Goal: Task Accomplishment & Management: Manage account settings

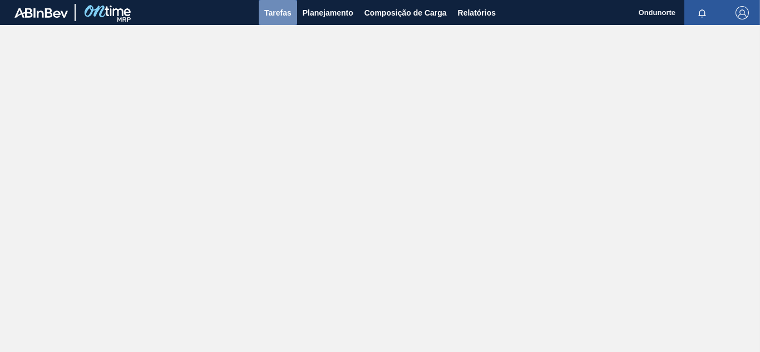
click at [275, 14] on font "Tarefas" at bounding box center [277, 12] width 27 height 9
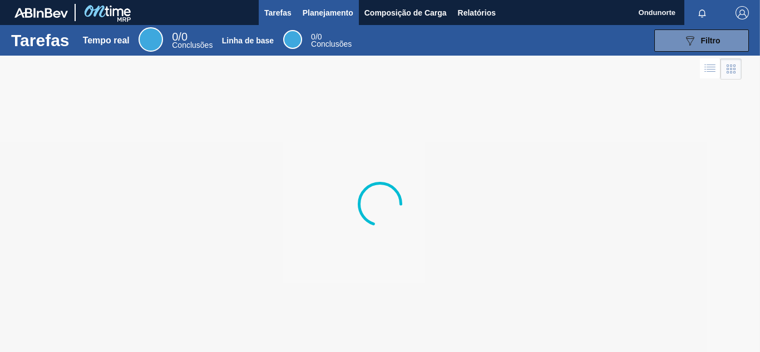
click at [334, 7] on font "Planejamento" at bounding box center [328, 12] width 51 height 13
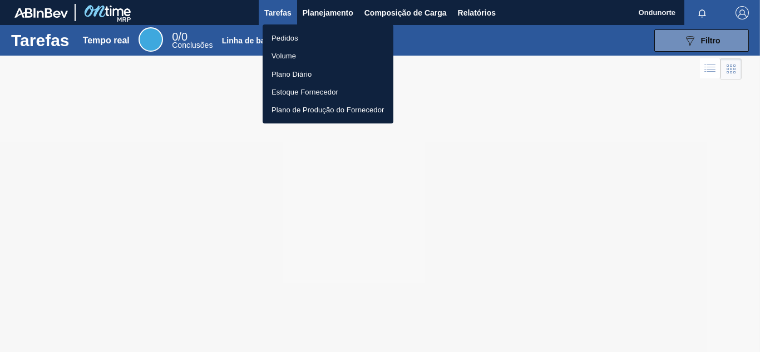
click at [404, 14] on div at bounding box center [380, 176] width 760 height 352
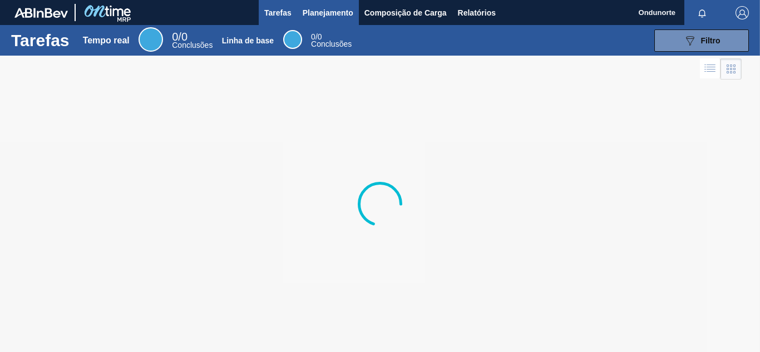
click at [317, 13] on font "Planejamento" at bounding box center [328, 12] width 51 height 9
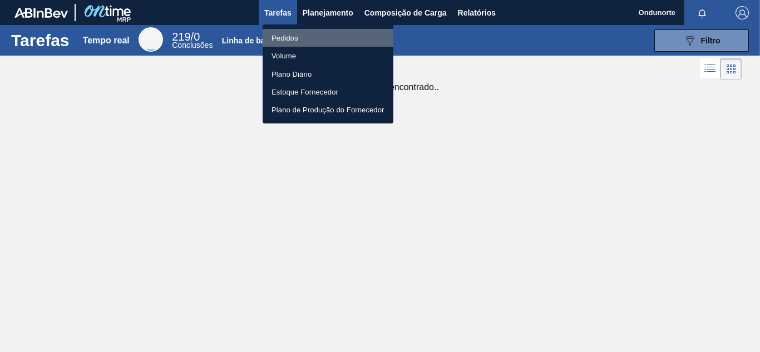
click at [278, 37] on font "Pedidos" at bounding box center [284, 38] width 27 height 8
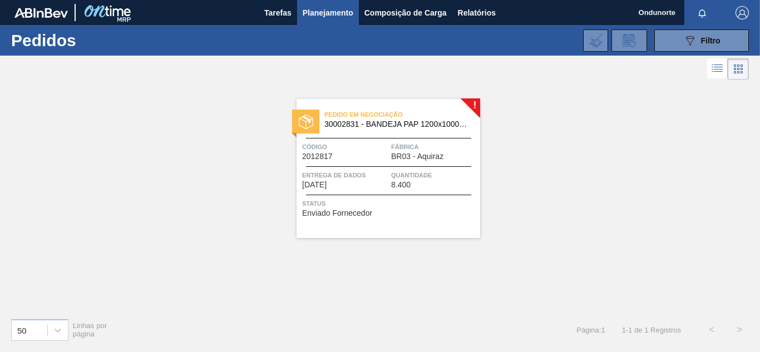
click at [378, 165] on div "Pedido em Negociação 30002831 - BANDEJA PAP 1200x1000mm Código 2012817 Fábrica …" at bounding box center [389, 168] width 184 height 139
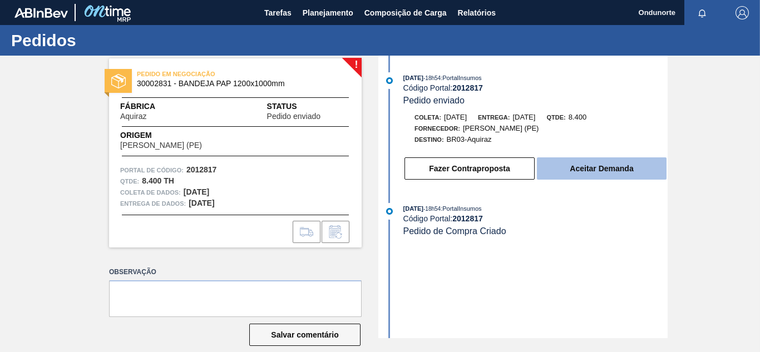
click at [611, 162] on button "Aceitar Demanda" at bounding box center [602, 168] width 130 height 22
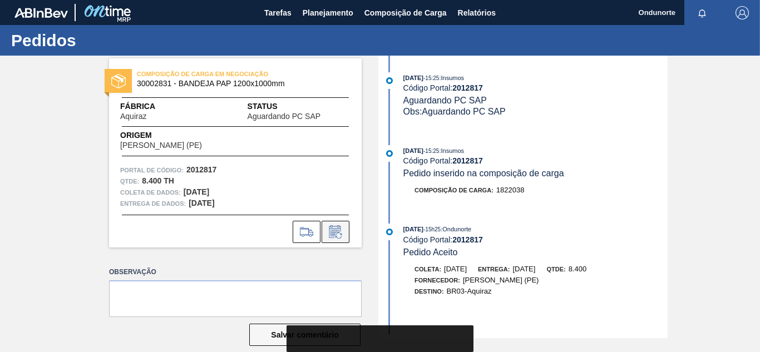
click at [340, 230] on icon at bounding box center [336, 231] width 18 height 13
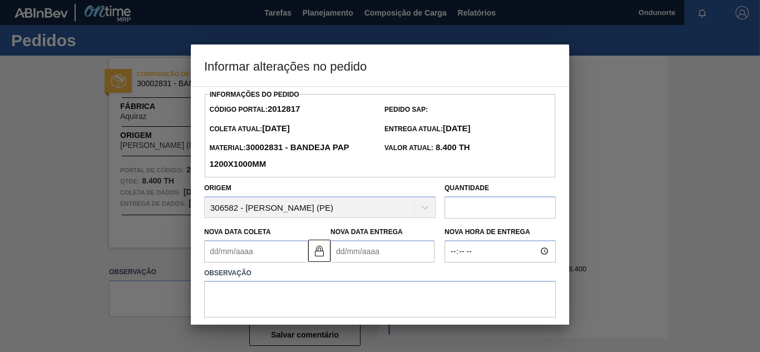
click at [242, 250] on Coleta2012817 "Nova Data Coleta" at bounding box center [256, 251] width 104 height 22
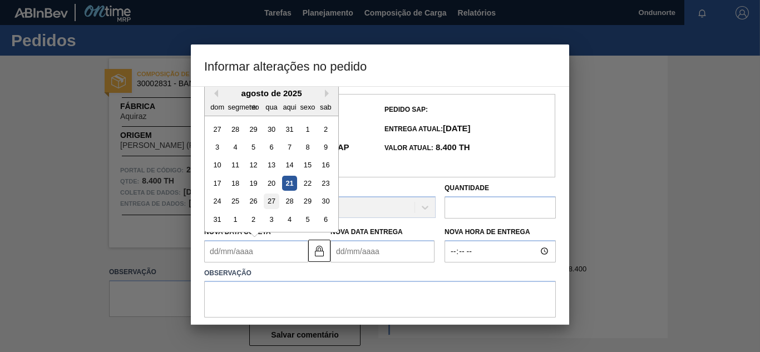
click at [268, 203] on font "27" at bounding box center [272, 201] width 8 height 8
type Coleta2012817 "[DATE]"
type Entrega2012817 "[DATE]"
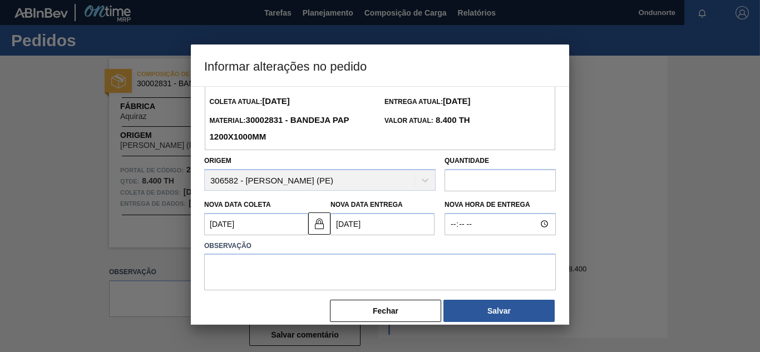
scroll to position [42, 0]
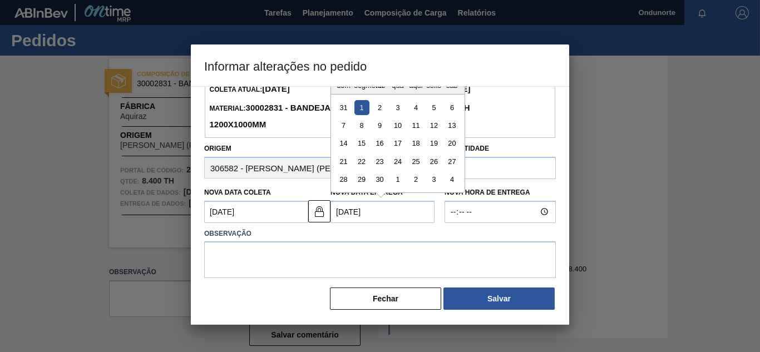
click at [373, 215] on Entrega2012817 "[DATE]" at bounding box center [382, 212] width 104 height 22
drag, startPoint x: 374, startPoint y: 216, endPoint x: 312, endPoint y: 216, distance: 62.9
click at [312, 216] on div "Nova Data [PERSON_NAME] [DATE] Nova Data Entrega [DATE] Mês Anterior Próximo mê…" at bounding box center [320, 202] width 240 height 41
click at [512, 303] on button "Salvar" at bounding box center [498, 299] width 111 height 22
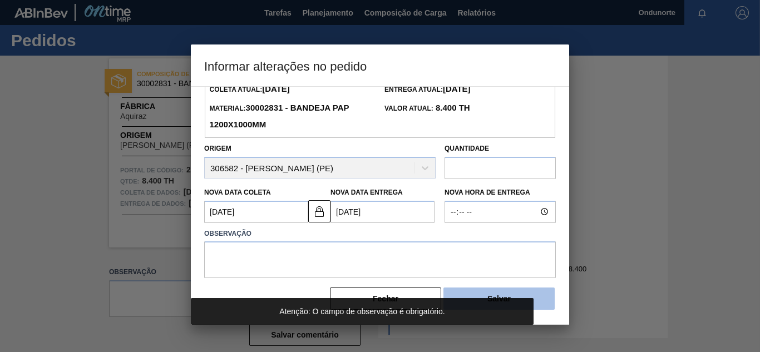
click at [523, 296] on button "Salvar" at bounding box center [498, 299] width 111 height 22
click at [501, 290] on button "Salvar" at bounding box center [498, 299] width 111 height 22
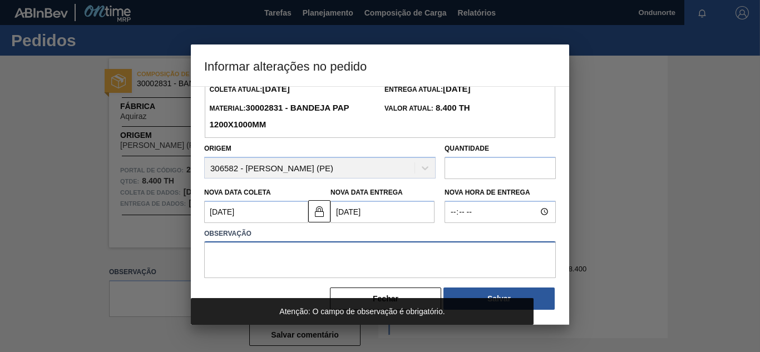
click at [299, 254] on textarea at bounding box center [380, 259] width 352 height 37
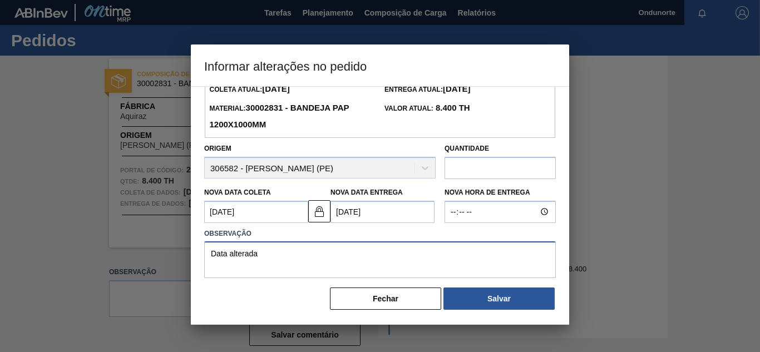
type textarea "Data alterada"
click at [522, 314] on div "Informações do Pedido Código Portal: 2012817 Pedido SAP: [PERSON_NAME] Atual: […" at bounding box center [380, 205] width 378 height 239
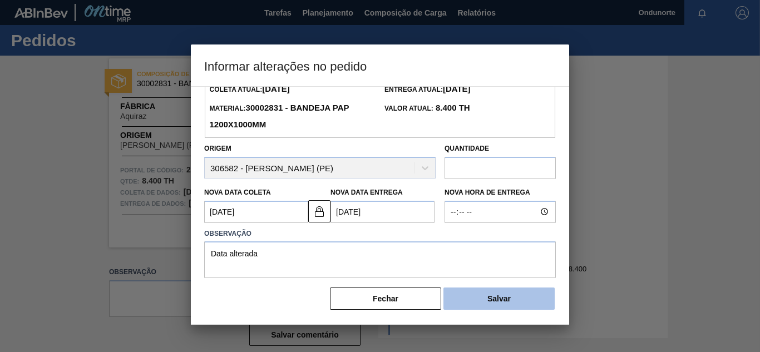
click at [521, 302] on button "Salvar" at bounding box center [498, 299] width 111 height 22
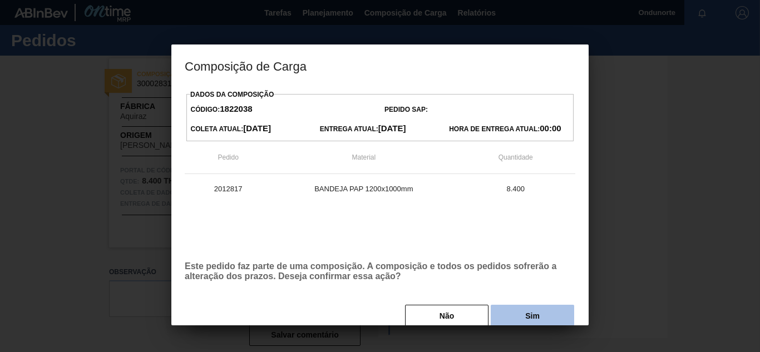
click at [535, 313] on font "Sim" at bounding box center [532, 316] width 14 height 9
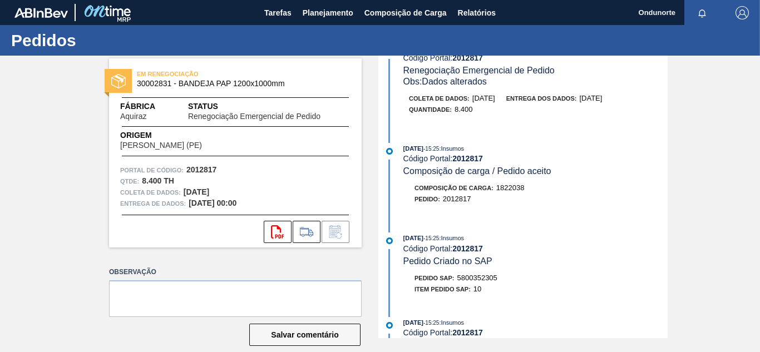
scroll to position [56, 0]
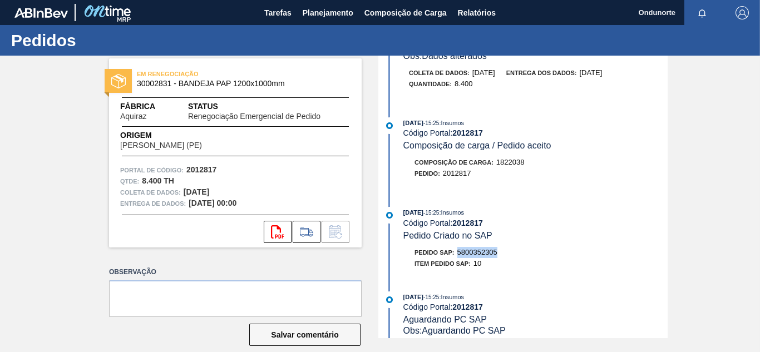
drag, startPoint x: 458, startPoint y: 251, endPoint x: 509, endPoint y: 251, distance: 50.6
click at [509, 251] on div "Pedido SAP: 5800352305" at bounding box center [535, 252] width 264 height 11
copy font "5800352305"
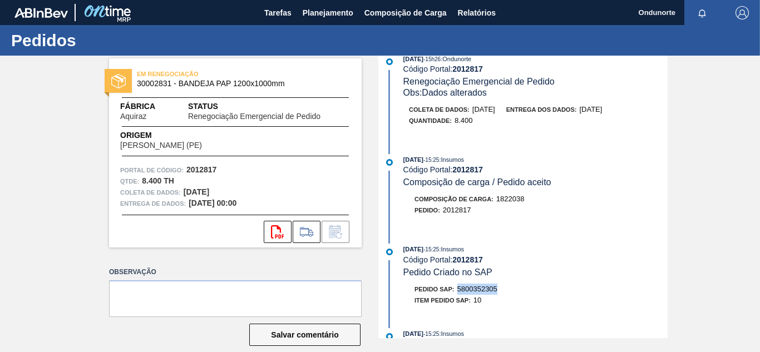
scroll to position [0, 0]
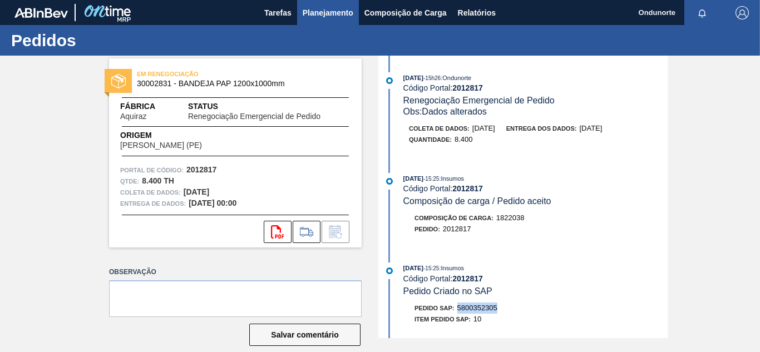
click at [305, 13] on font "Planejamento" at bounding box center [328, 12] width 51 height 9
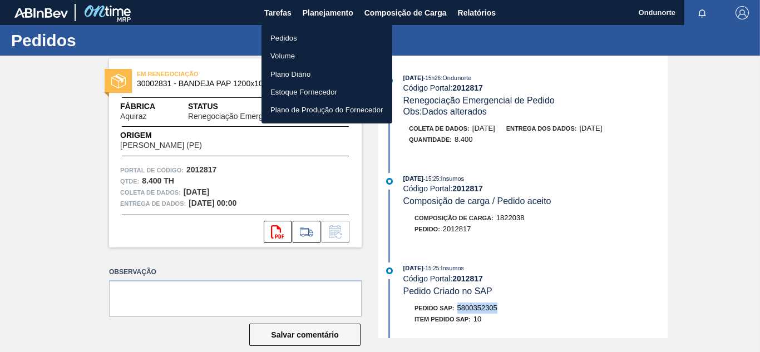
click at [278, 40] on font "Pedidos" at bounding box center [283, 38] width 27 height 8
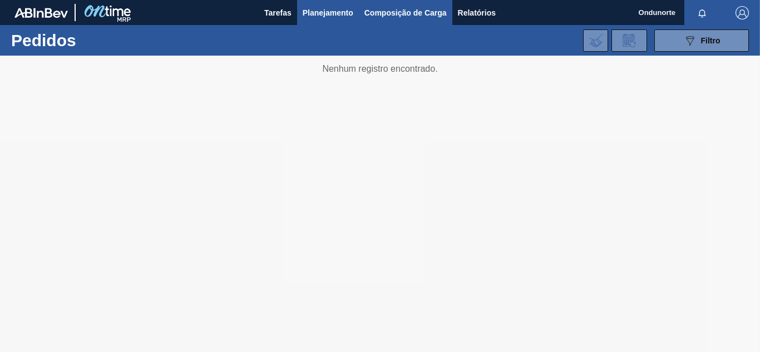
click at [399, 3] on button "Composição de Carga" at bounding box center [405, 12] width 93 height 25
